Goal: Information Seeking & Learning: Learn about a topic

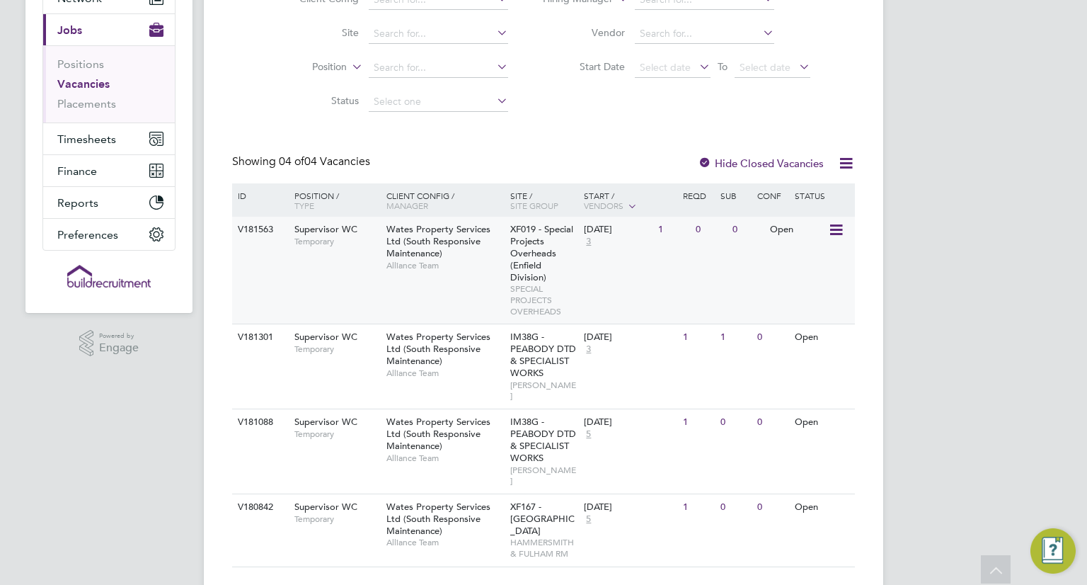
scroll to position [165, 0]
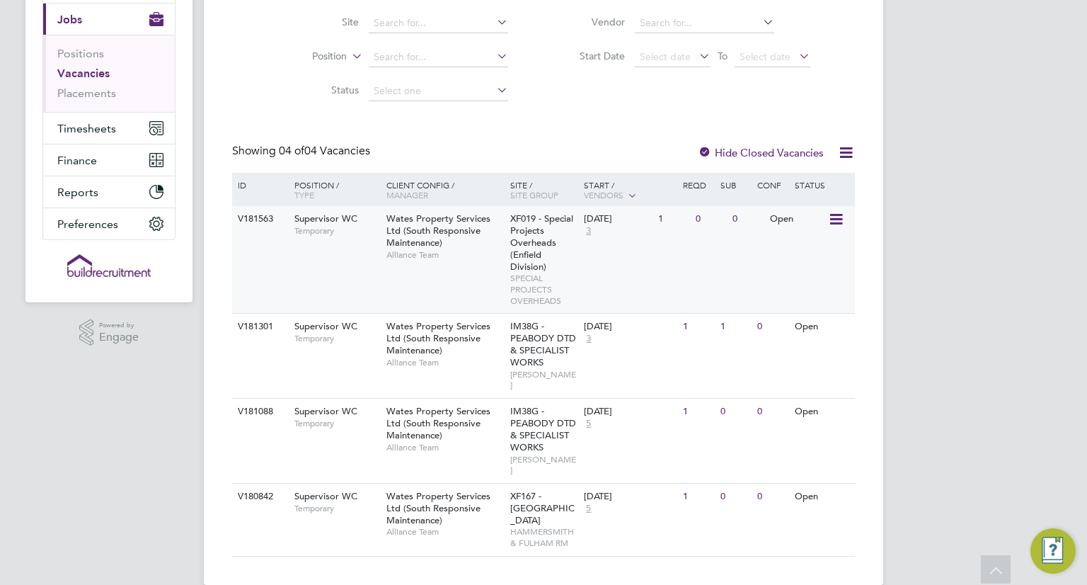
click at [488, 273] on div "V181563 Supervisor WC Temporary Wates Property Services Ltd (South Responsive M…" at bounding box center [543, 259] width 623 height 107
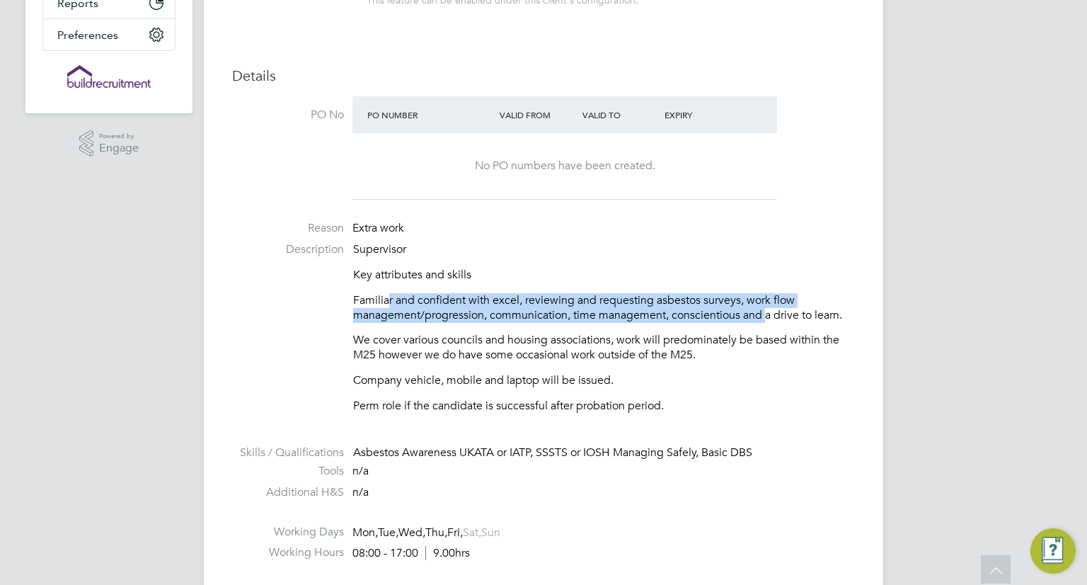
drag, startPoint x: 389, startPoint y: 300, endPoint x: 765, endPoint y: 308, distance: 376.7
click at [765, 308] on p "Familiar and confident with excel, reviewing and requesting asbestos surveys, w…" at bounding box center [604, 308] width 502 height 30
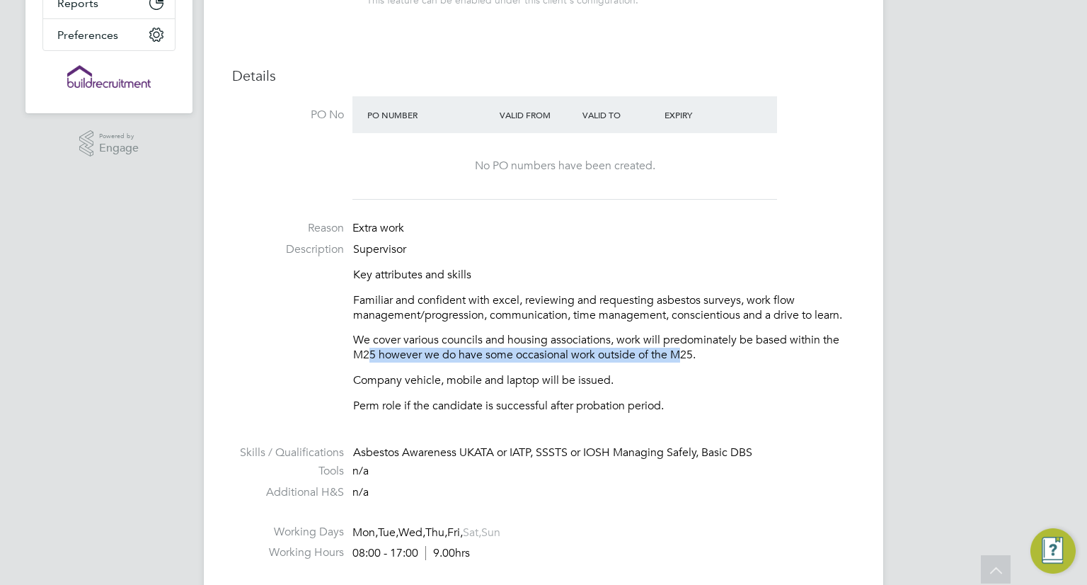
drag, startPoint x: 367, startPoint y: 353, endPoint x: 680, endPoint y: 355, distance: 312.2
click at [680, 355] on p "We cover various councils and housing associations, work will predominately be …" at bounding box center [604, 348] width 502 height 30
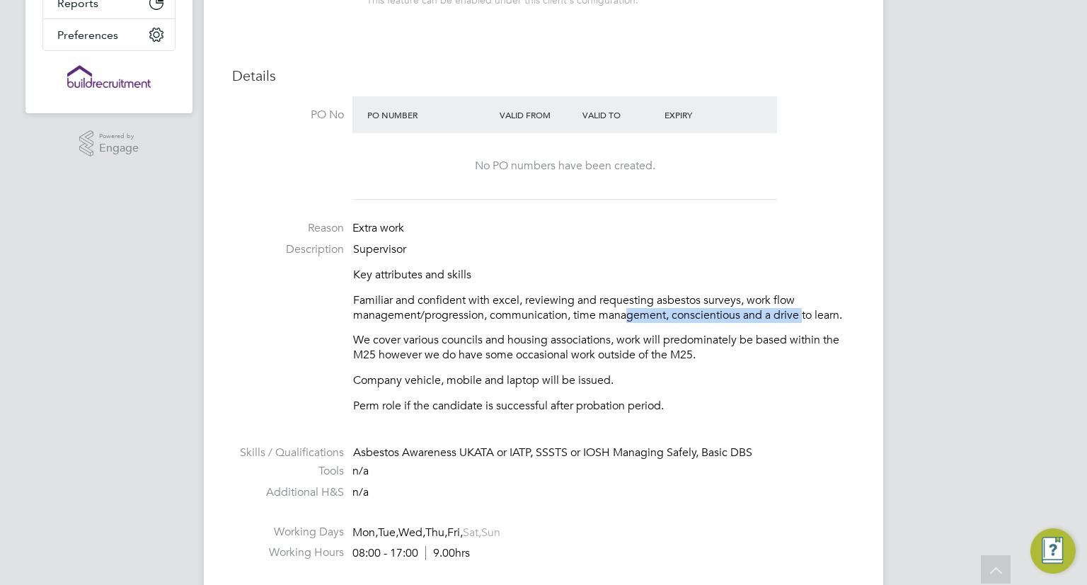
drag, startPoint x: 627, startPoint y: 312, endPoint x: 823, endPoint y: 315, distance: 196.1
click at [821, 315] on p "Familiar and confident with excel, reviewing and requesting asbestos surveys, w…" at bounding box center [604, 308] width 502 height 30
click at [823, 315] on p "Familiar and confident with excel, reviewing and requesting asbestos surveys, w…" at bounding box center [604, 308] width 502 height 30
drag, startPoint x: 365, startPoint y: 403, endPoint x: 581, endPoint y: 411, distance: 216.1
click at [578, 411] on p "Perm role if the candidate is successful after probation period." at bounding box center [604, 406] width 502 height 15
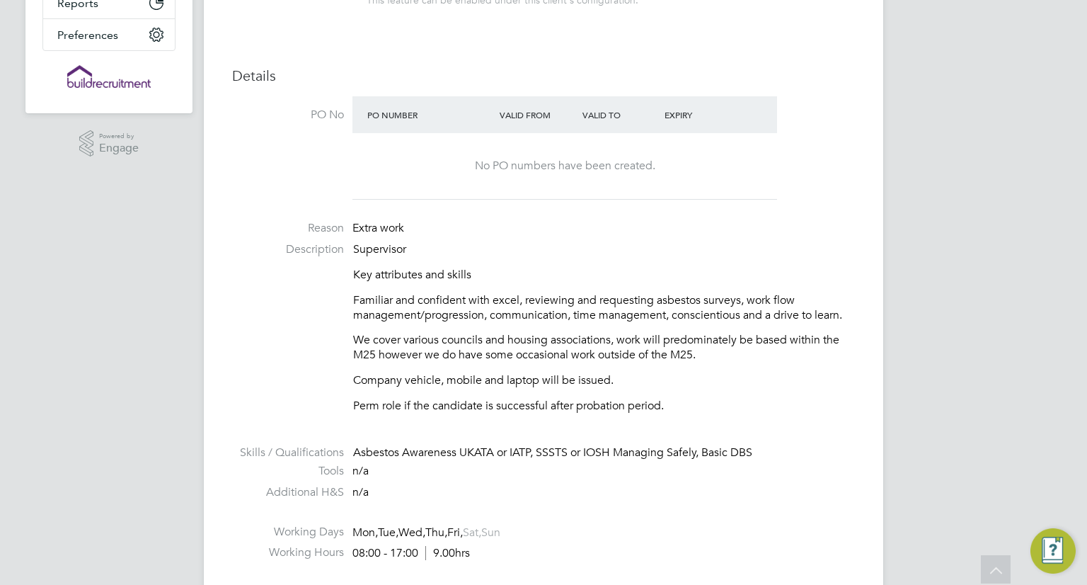
click at [581, 411] on p "Perm role if the candidate is successful after probation period." at bounding box center [604, 406] width 502 height 15
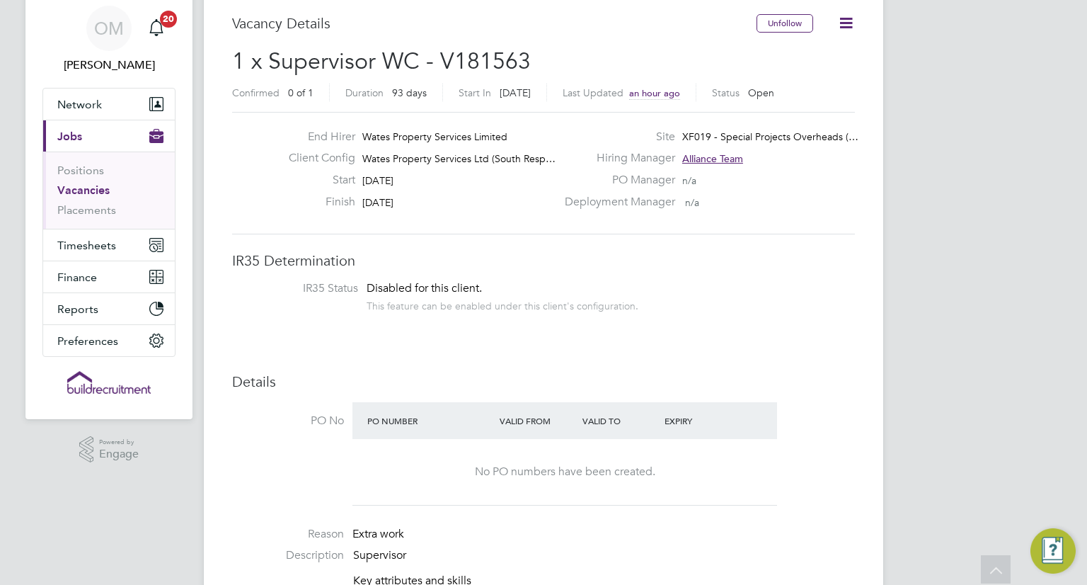
scroll to position [47, 0]
